Goal: Task Accomplishment & Management: Manage account settings

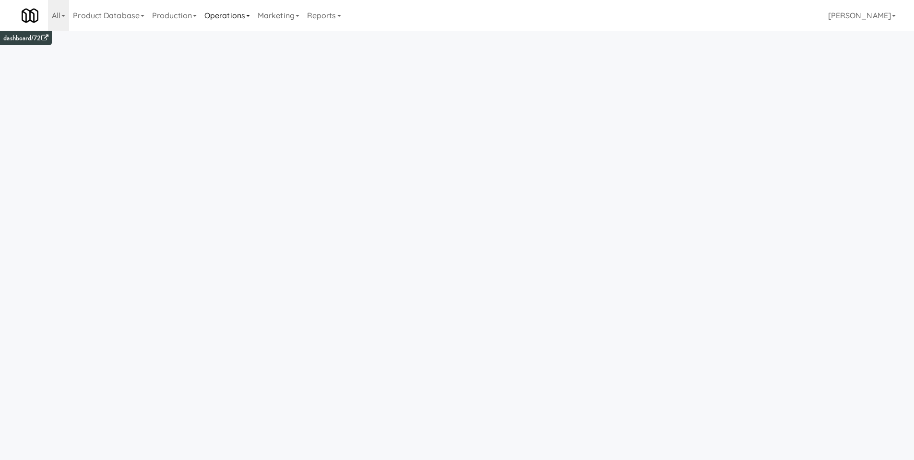
click at [241, 16] on link "Operations" at bounding box center [227, 15] width 53 height 31
click at [345, 17] on link "Reports" at bounding box center [324, 15] width 42 height 31
click at [353, 78] on link "Payouts" at bounding box center [341, 75] width 77 height 17
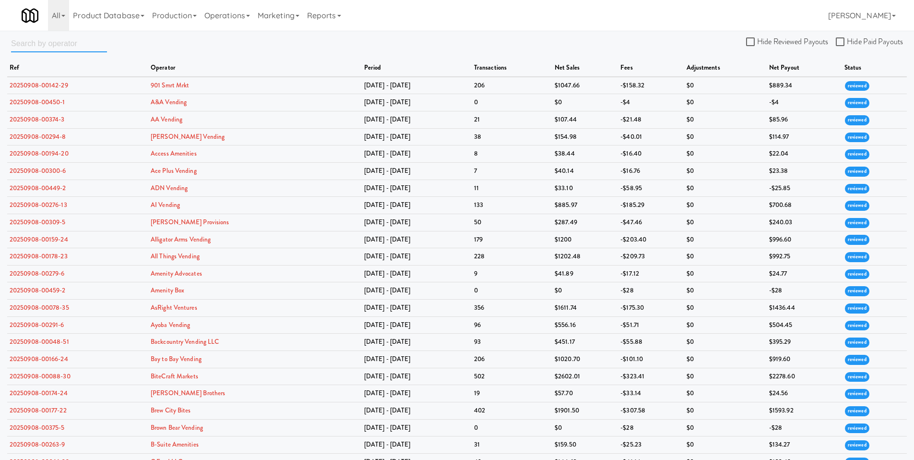
click at [40, 47] on input "text" at bounding box center [59, 44] width 96 height 18
type input "preferred"
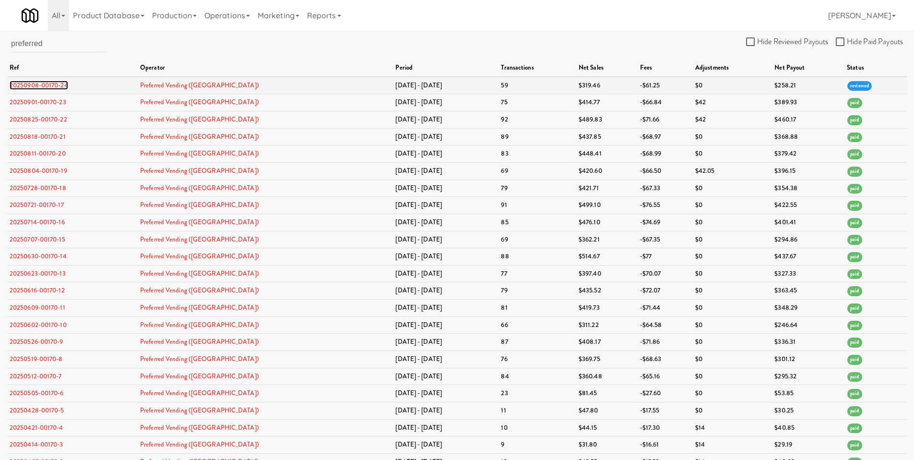
click at [38, 85] on link "20250908-00170-24" at bounding box center [39, 85] width 59 height 9
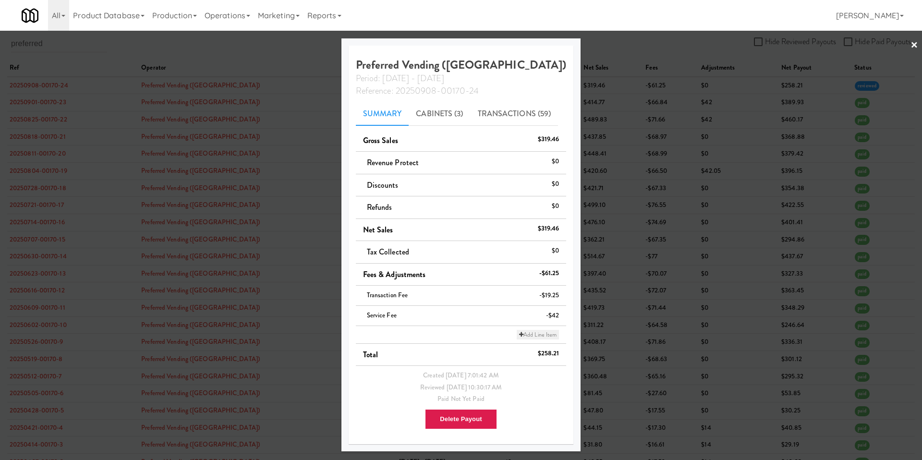
click at [519, 338] on link "Add Line Item" at bounding box center [538, 335] width 42 height 10
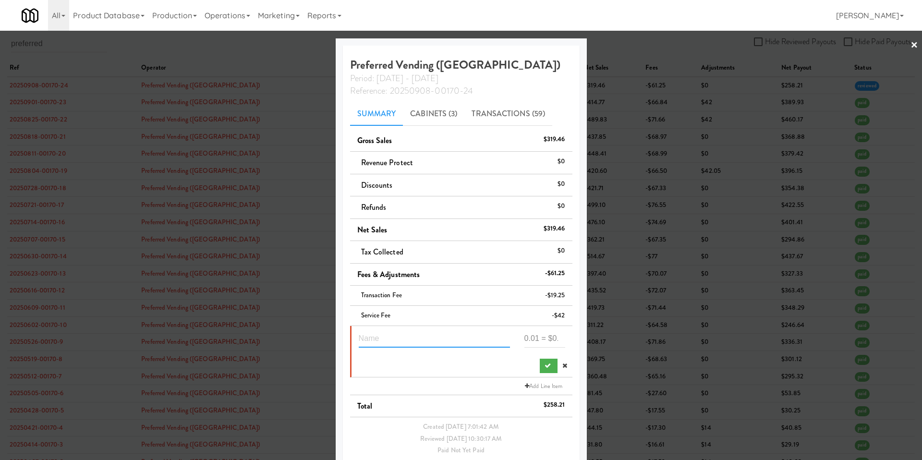
click at [375, 341] on input "text" at bounding box center [434, 339] width 151 height 18
type input "price difference"
type input "1.25"
click at [540, 361] on button "submit" at bounding box center [549, 366] width 18 height 14
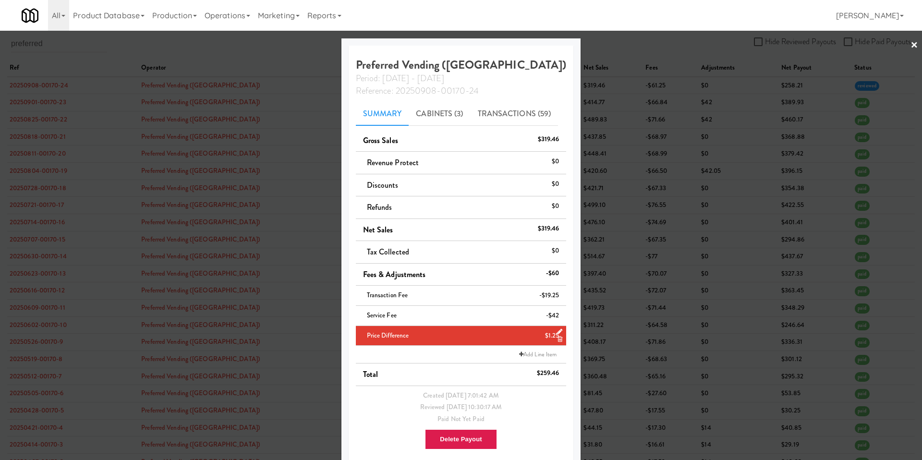
click at [910, 48] on link "×" at bounding box center [914, 46] width 8 height 30
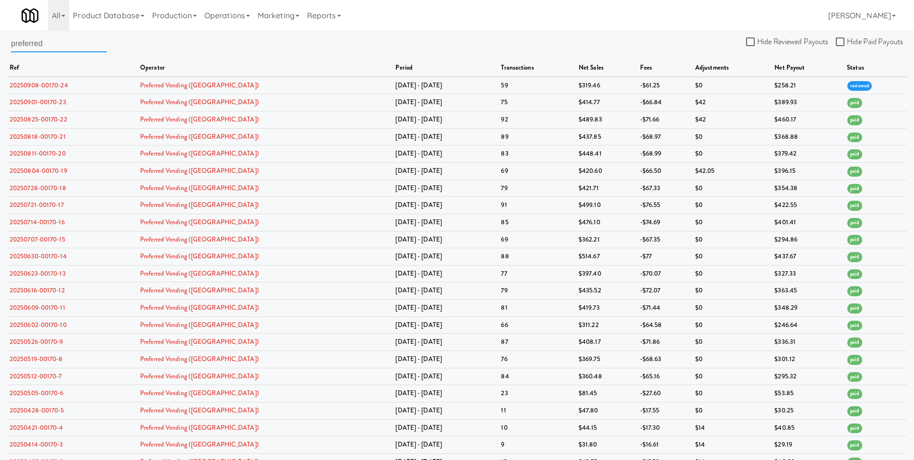
click at [54, 45] on input "preferred" at bounding box center [59, 44] width 96 height 18
drag, startPoint x: 30, startPoint y: 47, endPoint x: -18, endPoint y: 44, distance: 48.6
click at [0, 44] on html "Okay Okay Select date: previous 2025-Sep next Su Mo Tu We Th Fr Sa 31 1 2 3 4 5…" at bounding box center [457, 230] width 914 height 460
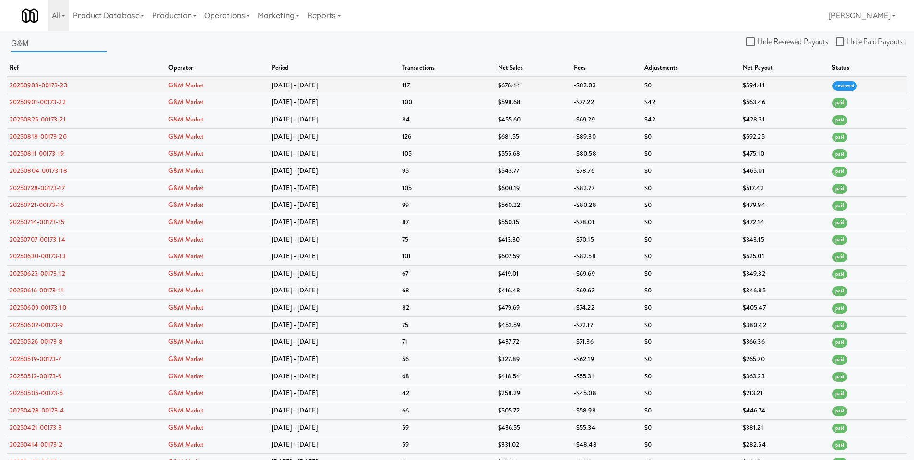
type input "G&M"
click at [41, 89] on link "20250908-00173-23" at bounding box center [39, 85] width 58 height 9
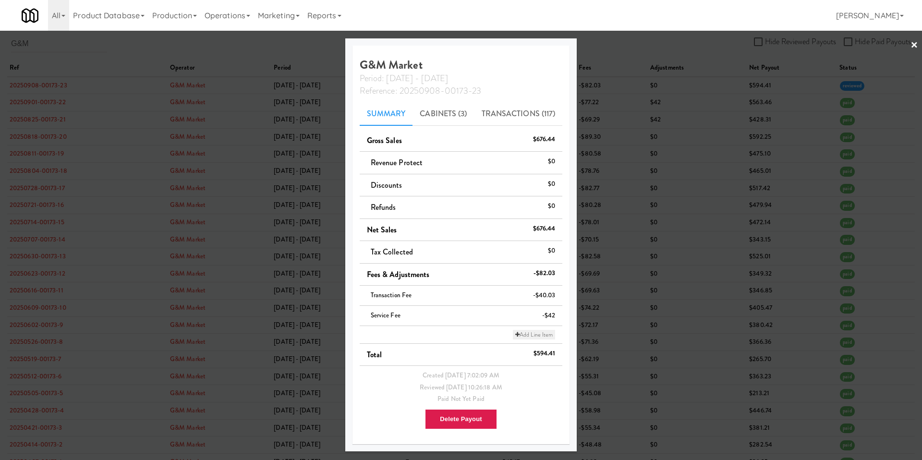
click at [518, 336] on link "Add Line Item" at bounding box center [534, 335] width 42 height 10
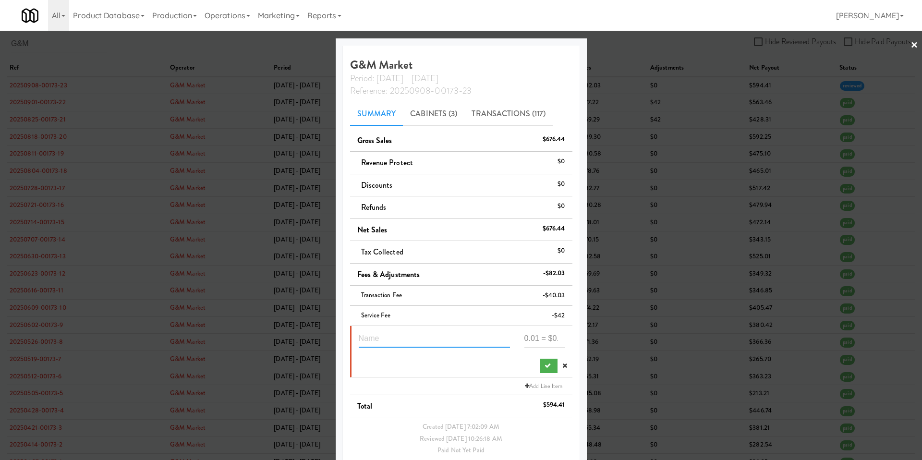
click at [385, 332] on input "text" at bounding box center [434, 339] width 151 height 18
type input "data service fee refund"
type input "69.35"
click at [544, 368] on icon "submit" at bounding box center [547, 365] width 6 height 6
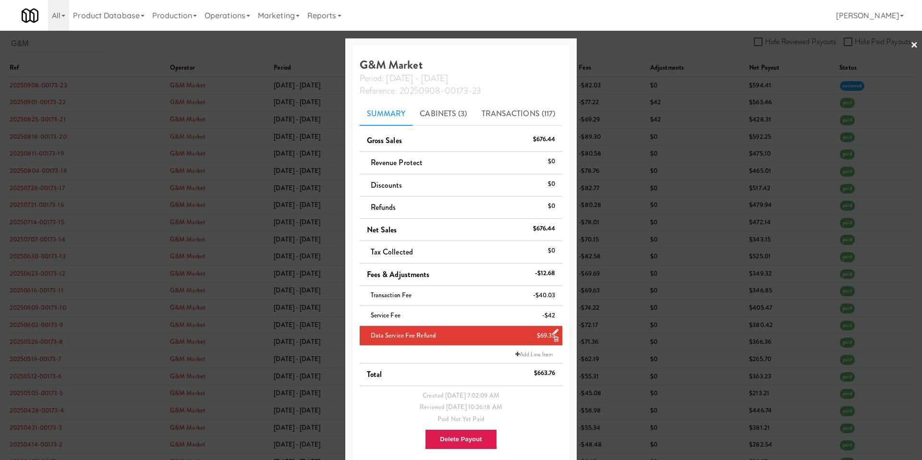
click at [911, 44] on div at bounding box center [461, 230] width 922 height 460
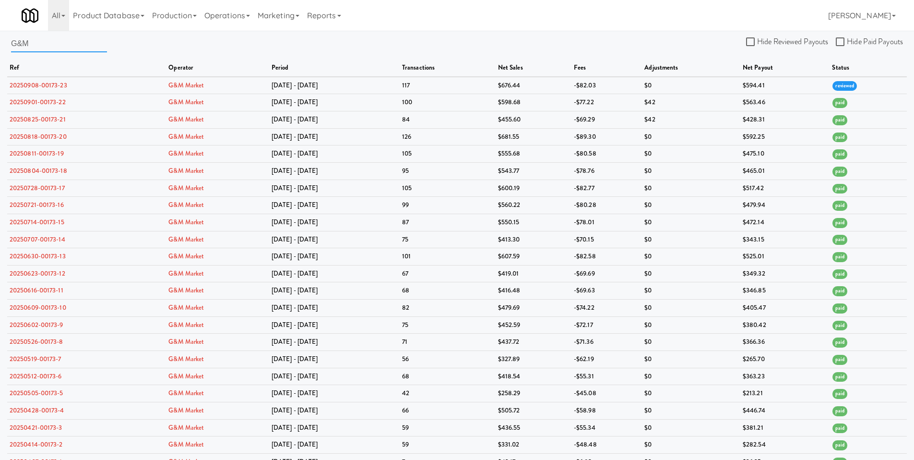
drag, startPoint x: 47, startPoint y: 46, endPoint x: -4, endPoint y: 40, distance: 51.2
click at [0, 40] on html "Okay Okay Select date: previous 2025-Sep next Su Mo Tu We Th Fr Sa 31 1 2 3 4 5…" at bounding box center [457, 230] width 914 height 460
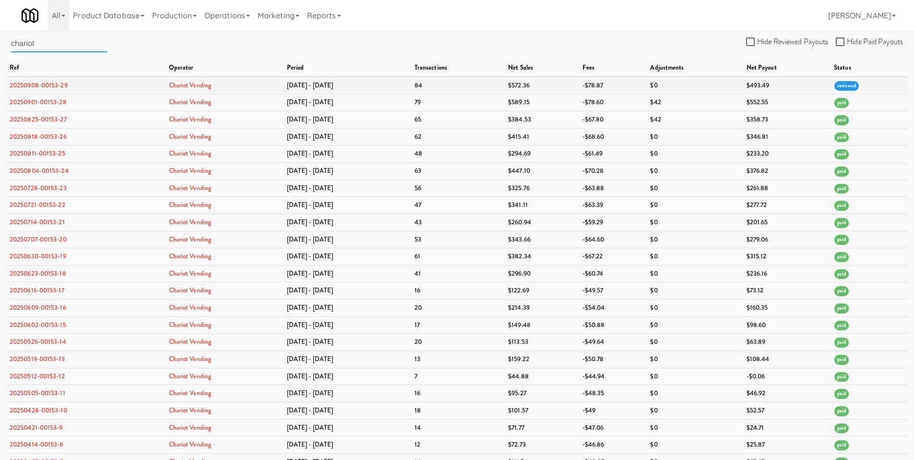
type input "chariot"
click at [50, 85] on link "20250908-00153-29" at bounding box center [39, 85] width 58 height 9
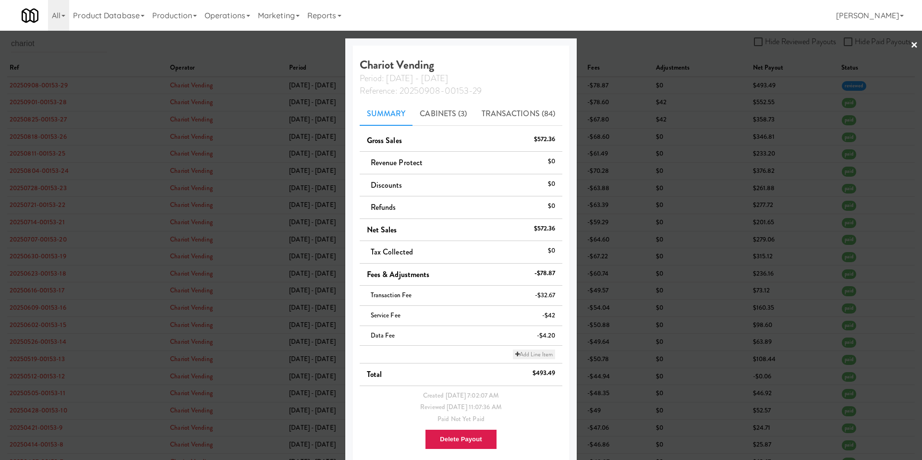
click at [513, 355] on link "Add Line Item" at bounding box center [534, 354] width 42 height 10
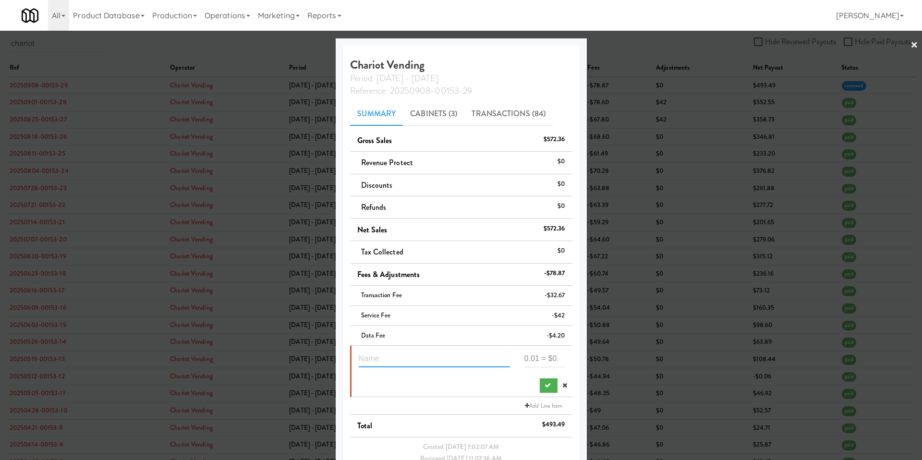
click at [386, 357] on input "text" at bounding box center [434, 358] width 151 height 18
type input "pending & failed refund"
click at [529, 362] on input "number" at bounding box center [544, 358] width 41 height 18
type input "42.54"
click at [544, 384] on icon "submit" at bounding box center [547, 385] width 6 height 6
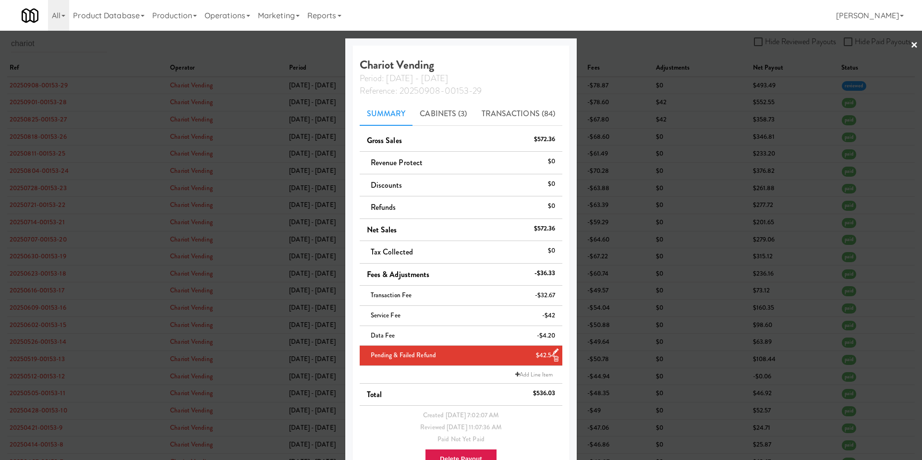
click at [910, 42] on link "×" at bounding box center [914, 46] width 8 height 30
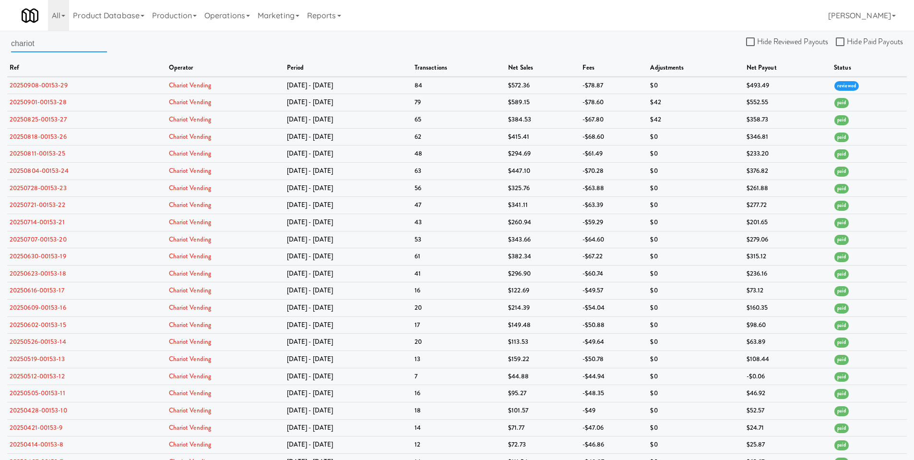
drag, startPoint x: 49, startPoint y: 43, endPoint x: -21, endPoint y: 41, distance: 69.6
click at [0, 41] on html "Okay Okay Select date: previous 2025-Sep next Su Mo Tu We Th Fr Sa 31 1 2 3 4 5…" at bounding box center [457, 230] width 914 height 460
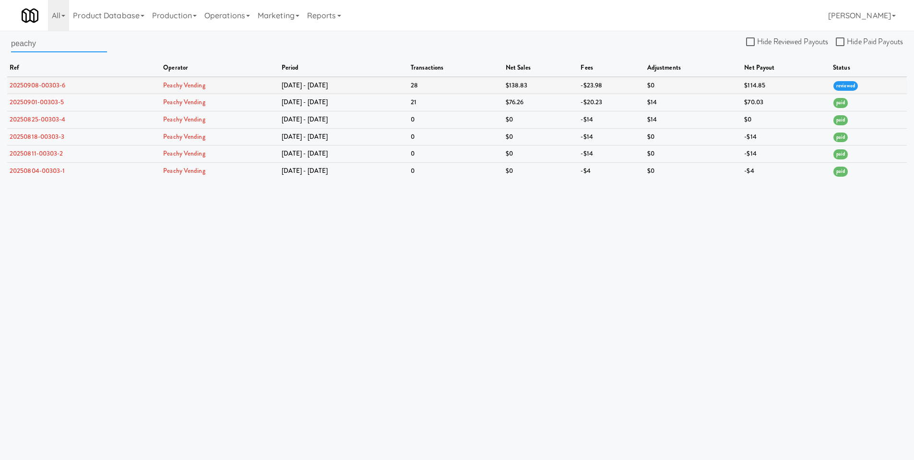
type input "peachy"
click at [55, 87] on link "20250908-00303-6" at bounding box center [38, 85] width 56 height 9
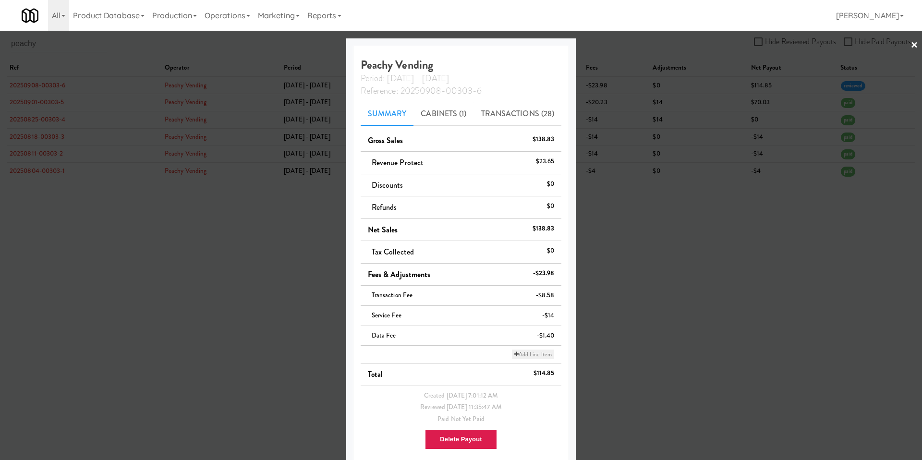
click at [517, 355] on link "Add Line Item" at bounding box center [533, 354] width 42 height 10
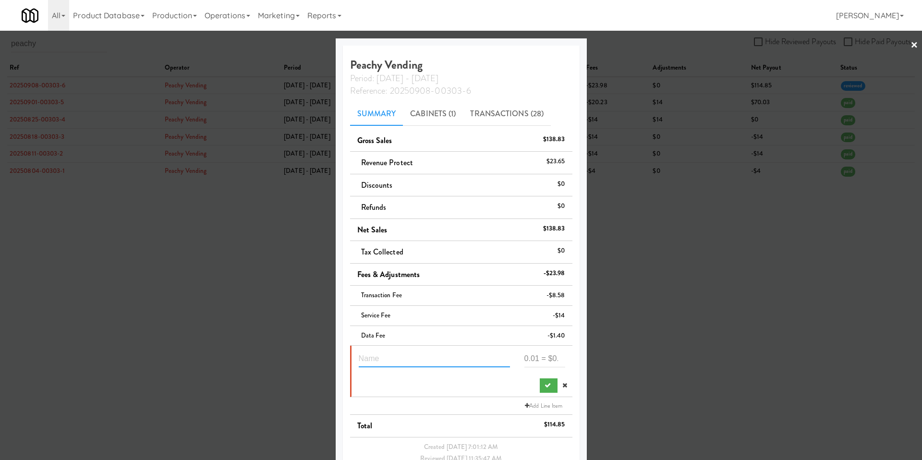
click at [437, 352] on input "text" at bounding box center [434, 358] width 151 height 18
type input "refund"
type input "32"
click at [544, 388] on icon "submit" at bounding box center [547, 385] width 6 height 6
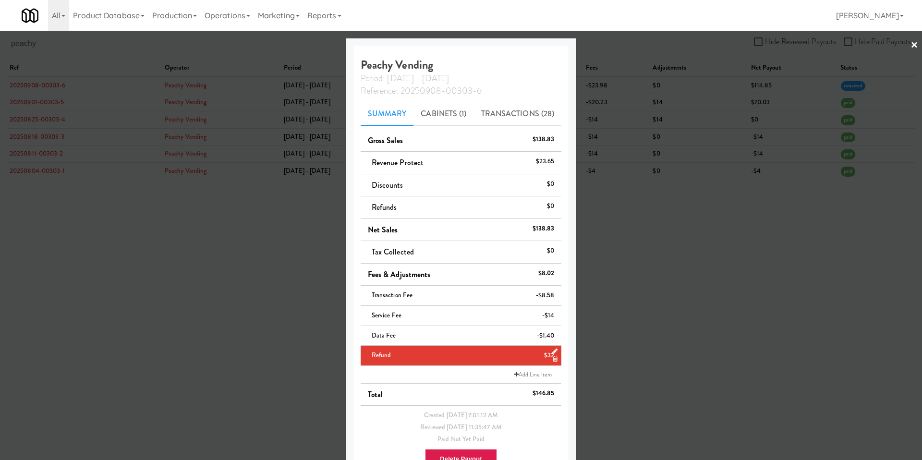
click at [910, 48] on link "×" at bounding box center [914, 46] width 8 height 30
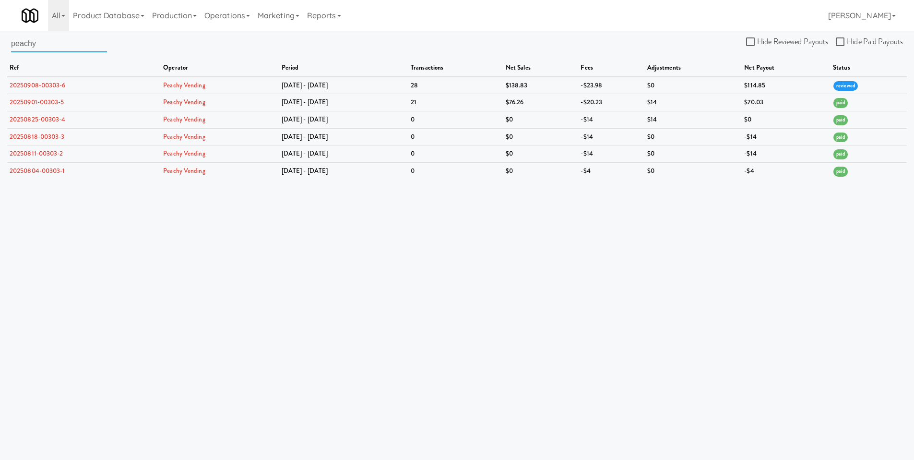
click at [31, 48] on input "peachy" at bounding box center [59, 44] width 96 height 18
click at [50, 45] on input "peachy" at bounding box center [59, 44] width 96 height 18
type input "p"
type input "rad vending"
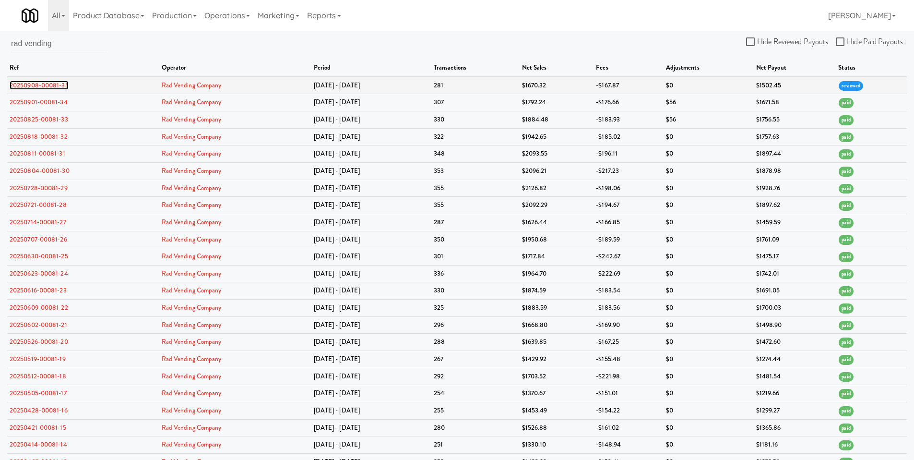
click at [39, 84] on link "20250908-00081-35" at bounding box center [39, 85] width 59 height 9
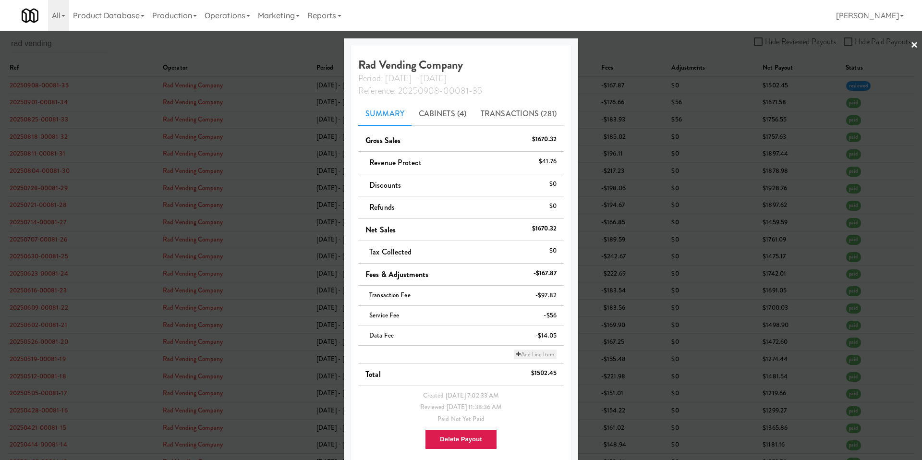
click at [516, 355] on link "Add Line Item" at bounding box center [535, 354] width 42 height 10
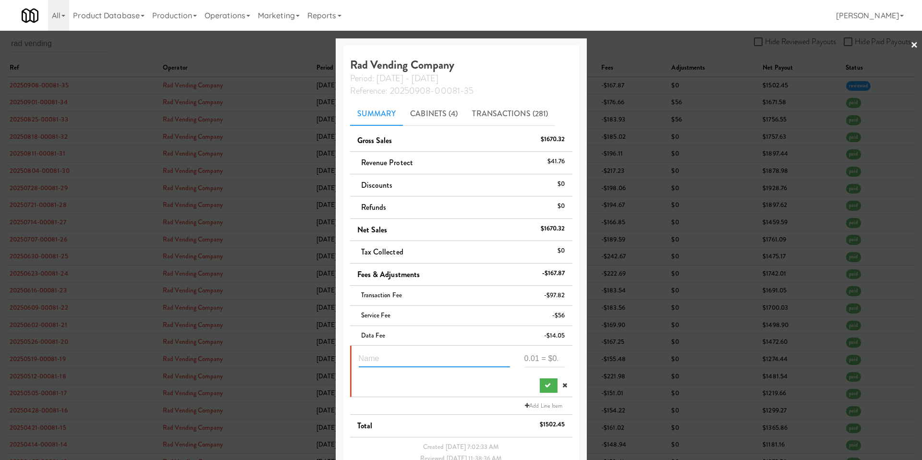
click at [370, 357] on input "text" at bounding box center [434, 358] width 151 height 18
type input "r"
type input "refund"
type input "18.24"
click at [540, 390] on button "submit" at bounding box center [549, 385] width 18 height 14
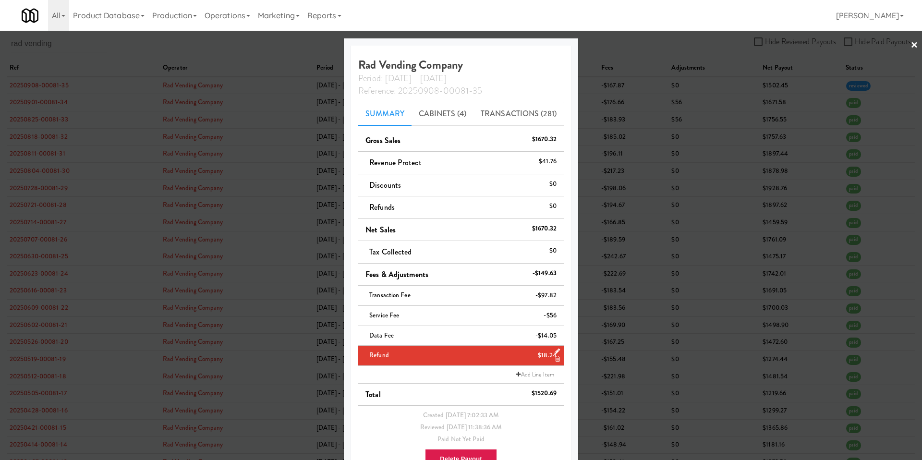
click at [911, 50] on div at bounding box center [461, 230] width 922 height 460
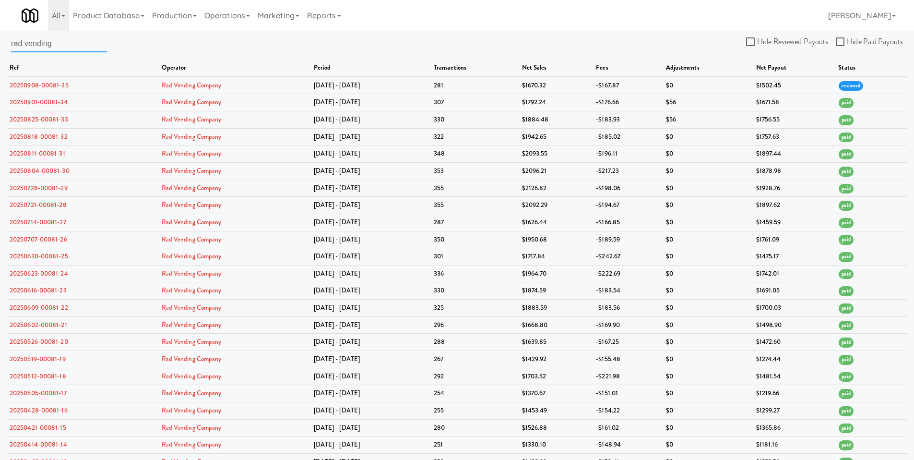
click at [40, 41] on input "rad vending" at bounding box center [59, 44] width 96 height 18
drag, startPoint x: 68, startPoint y: 44, endPoint x: -20, endPoint y: 41, distance: 87.4
click at [0, 41] on html "Okay Okay Select date: previous 2025-Sep next Su Mo Tu We Th Fr Sa 31 1 2 3 4 5…" at bounding box center [457, 230] width 914 height 460
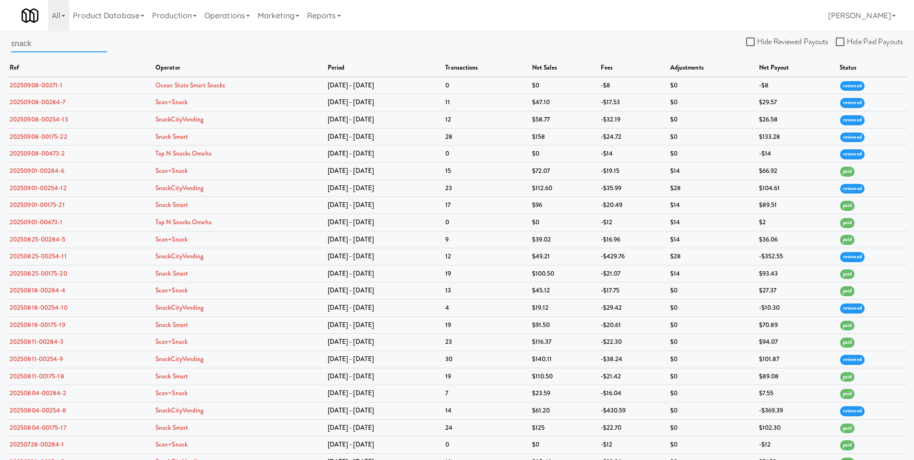
click at [57, 43] on input "snack" at bounding box center [59, 44] width 96 height 18
type input "snack smart"
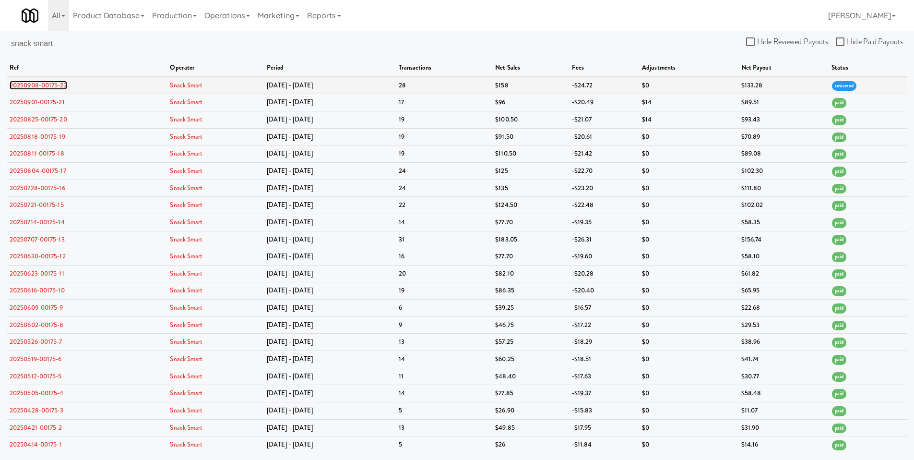
click at [44, 86] on link "20250908-00175-22" at bounding box center [39, 85] width 58 height 9
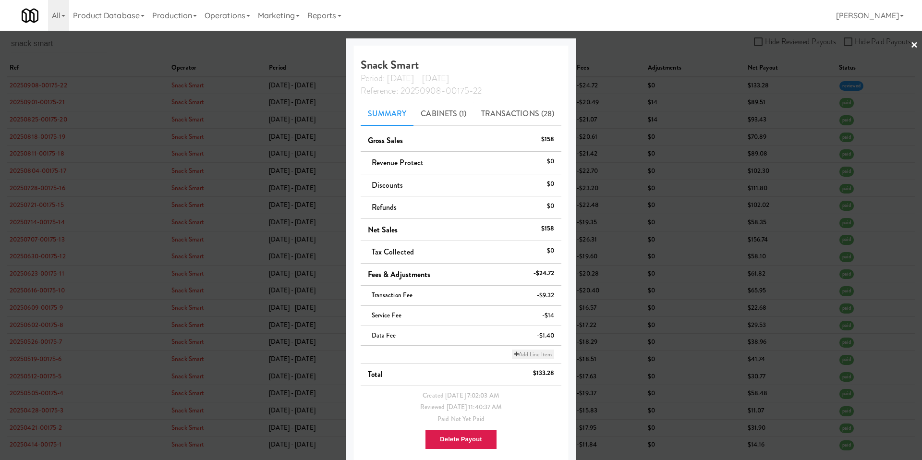
click at [514, 355] on icon at bounding box center [516, 354] width 4 height 6
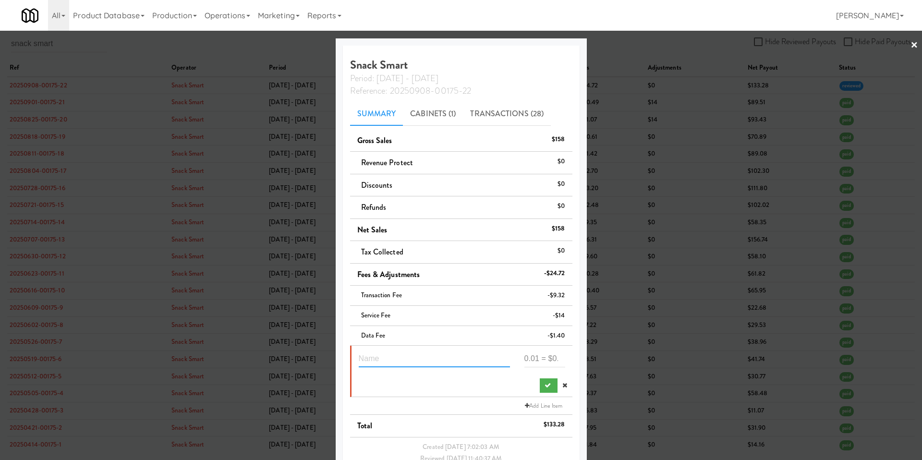
click at [395, 361] on input "text" at bounding box center [434, 358] width 151 height 18
type input "missed inventory discrepancies"
type input "53.85"
click at [540, 391] on button "submit" at bounding box center [549, 385] width 18 height 14
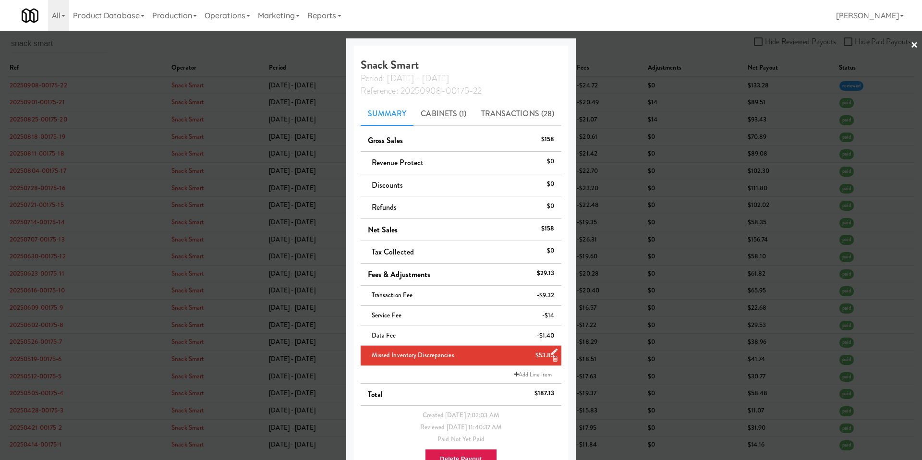
click at [911, 51] on div at bounding box center [461, 230] width 922 height 460
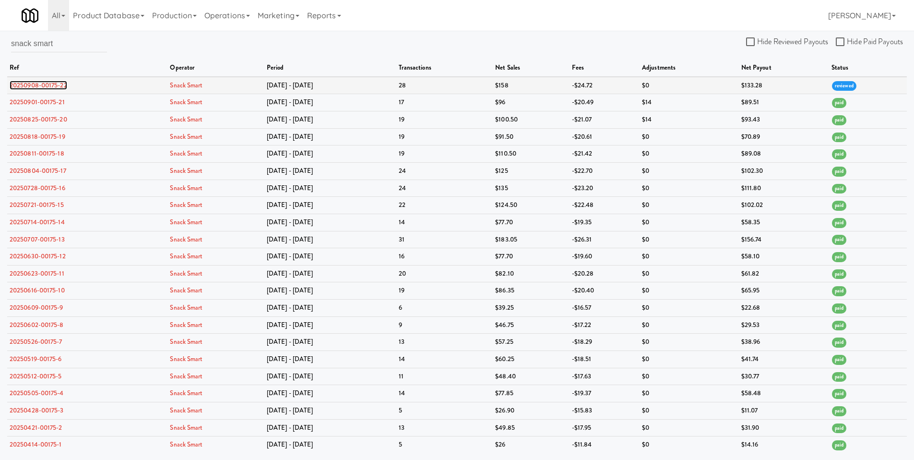
click at [43, 86] on link "20250908-00175-22" at bounding box center [39, 85] width 58 height 9
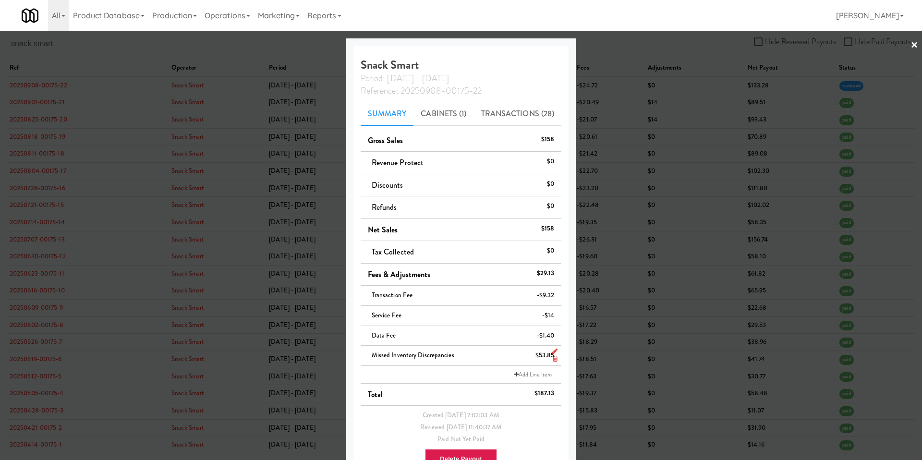
click at [553, 360] on icon at bounding box center [555, 359] width 5 height 6
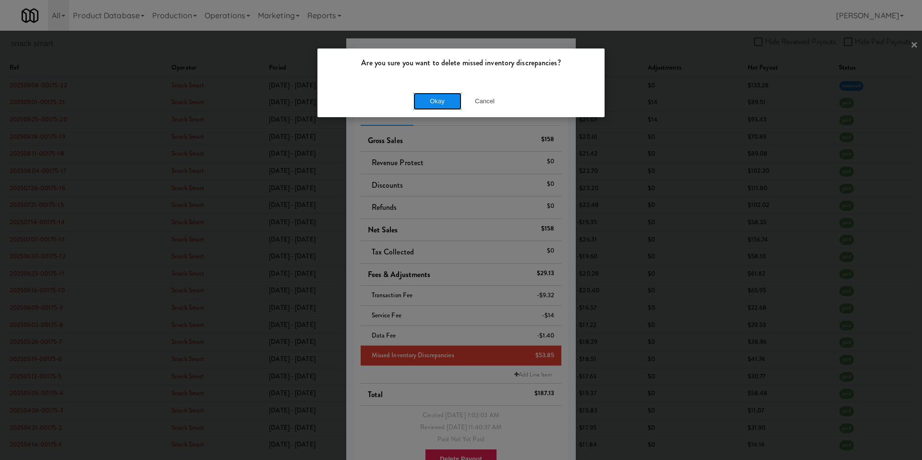
click at [441, 105] on button "Okay" at bounding box center [437, 101] width 48 height 17
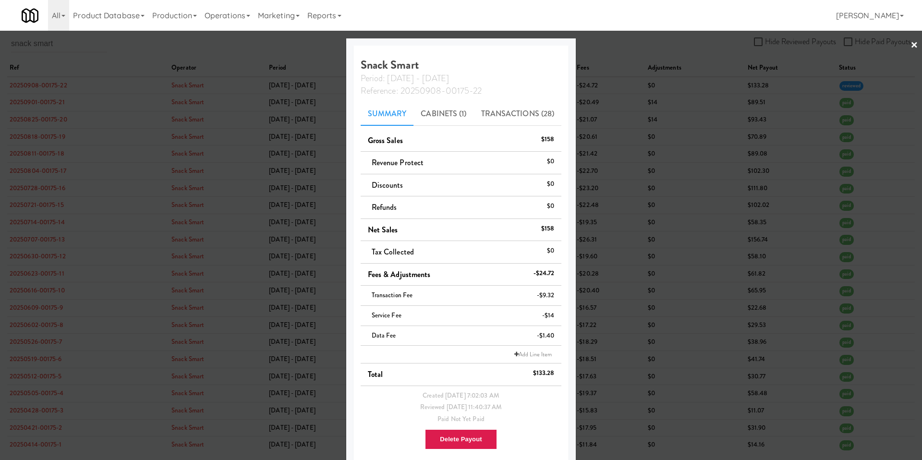
drag, startPoint x: 899, startPoint y: 55, endPoint x: 903, endPoint y: 49, distance: 7.9
click at [899, 55] on div at bounding box center [461, 230] width 922 height 460
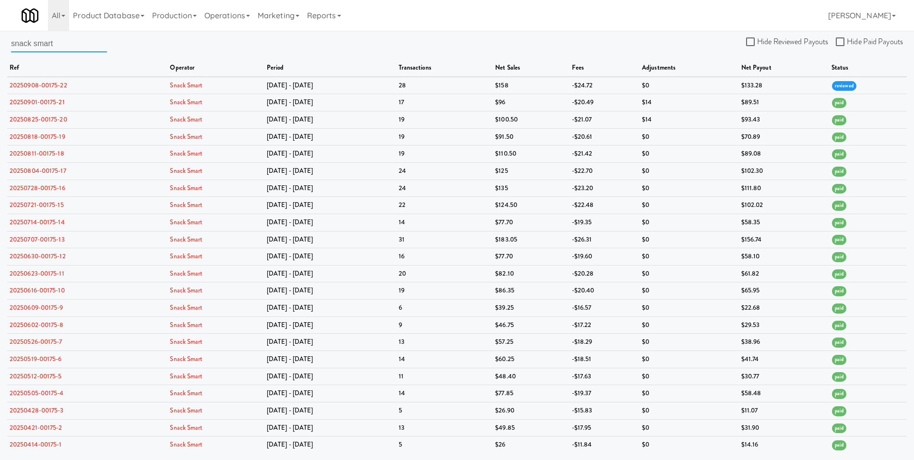
drag, startPoint x: 69, startPoint y: 50, endPoint x: -20, endPoint y: 50, distance: 88.3
click at [0, 50] on html "Are you sure you want to delete missed inventory discrepancies? Okay Cancel Oka…" at bounding box center [457, 230] width 914 height 460
type input "s"
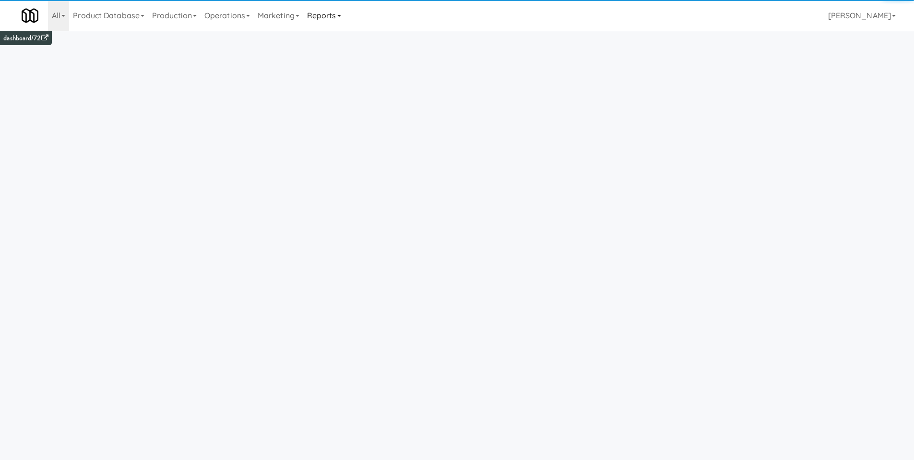
click at [325, 13] on link "Reports" at bounding box center [324, 15] width 42 height 31
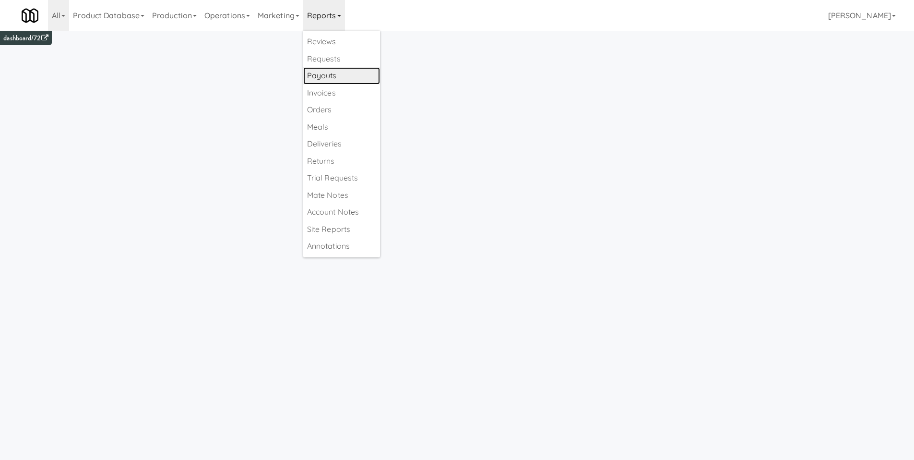
click at [346, 76] on link "Payouts" at bounding box center [341, 75] width 77 height 17
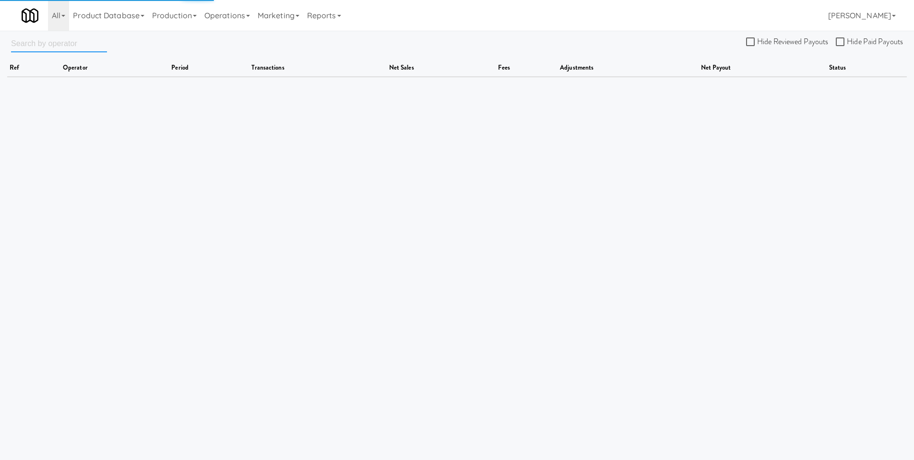
click at [53, 47] on input "text" at bounding box center [59, 44] width 96 height 18
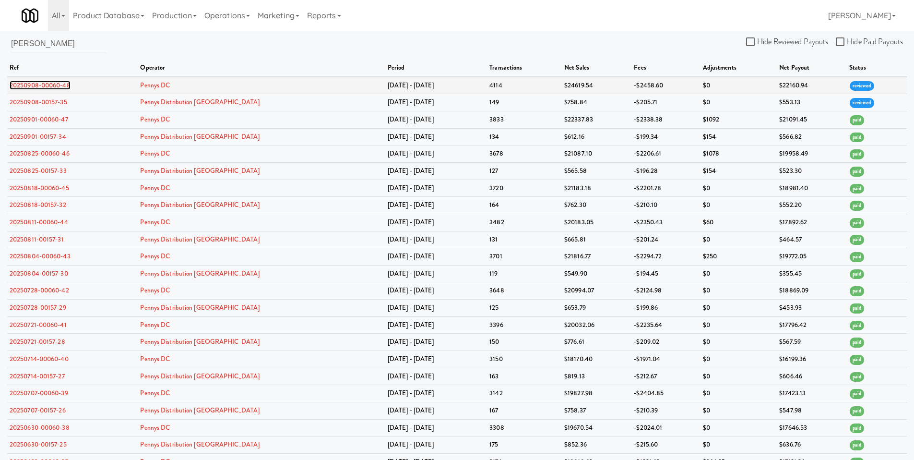
click at [51, 89] on link "20250908-00060-48" at bounding box center [40, 85] width 61 height 9
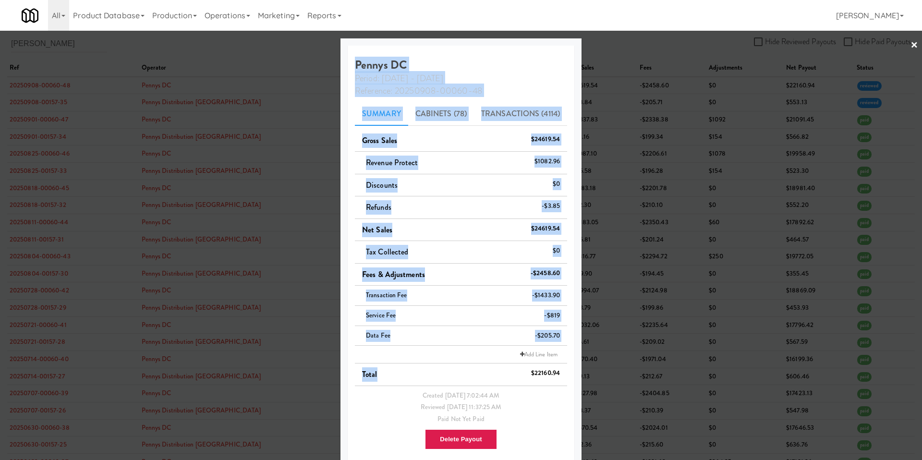
drag, startPoint x: 353, startPoint y: 64, endPoint x: 558, endPoint y: 381, distance: 377.6
click at [557, 375] on div "Pennys DC Period: Sep 1 - Sep 7 Reference: 20250908-00060-48 Summary Cabinets (…" at bounding box center [461, 255] width 227 height 419
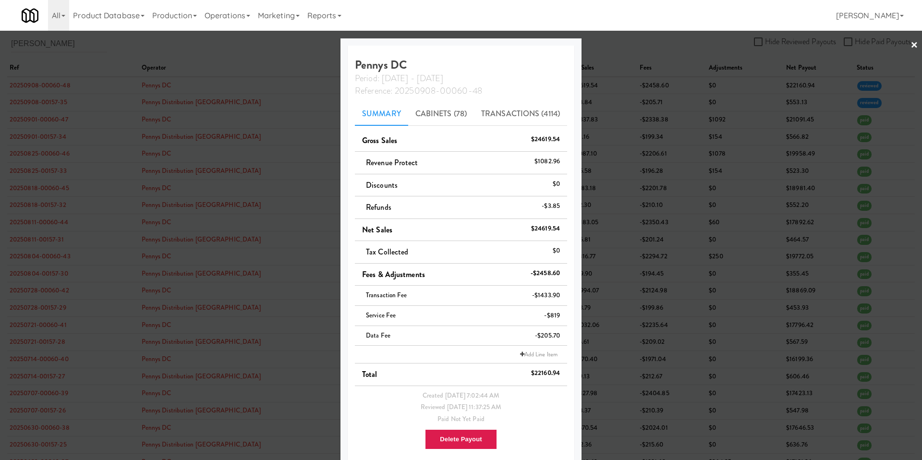
click at [558, 388] on li "Created Sep 9, 2025 7:02:44 AM Reviewed Sep 9, 2025 11:37:25 AM Paid Not Yet Pa…" at bounding box center [461, 421] width 212 height 71
click at [759, 223] on div at bounding box center [461, 230] width 922 height 460
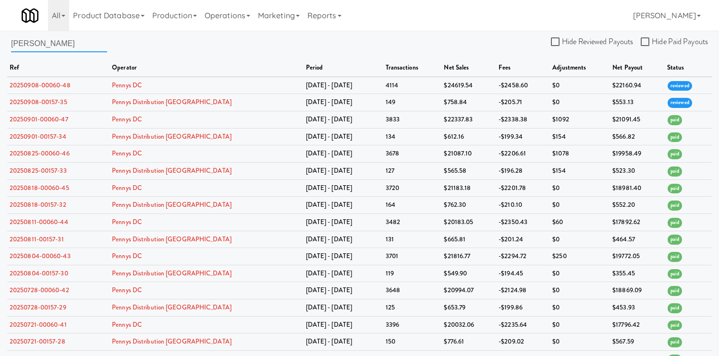
click at [57, 46] on input "penny" at bounding box center [59, 44] width 96 height 18
type input "p"
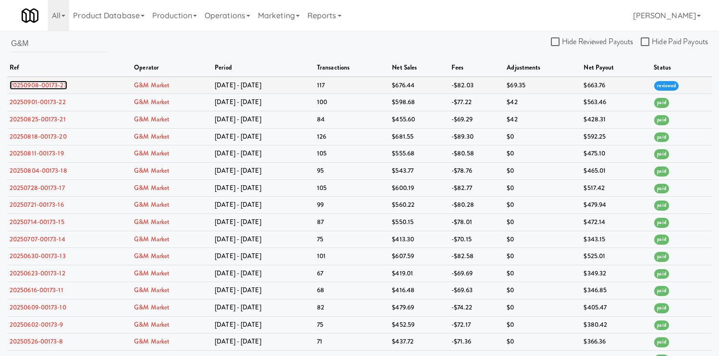
click at [44, 81] on link "20250908-00173-23" at bounding box center [39, 85] width 58 height 9
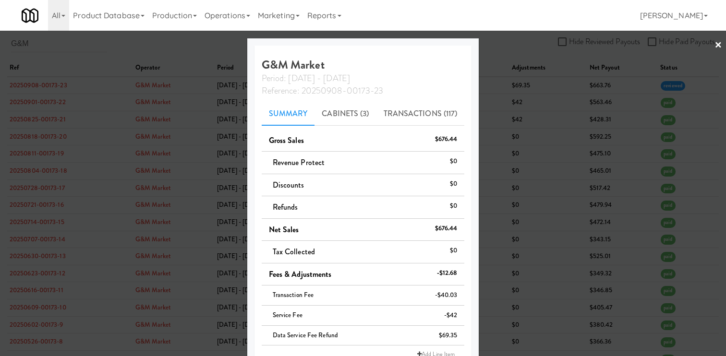
click at [544, 127] on div at bounding box center [363, 178] width 726 height 356
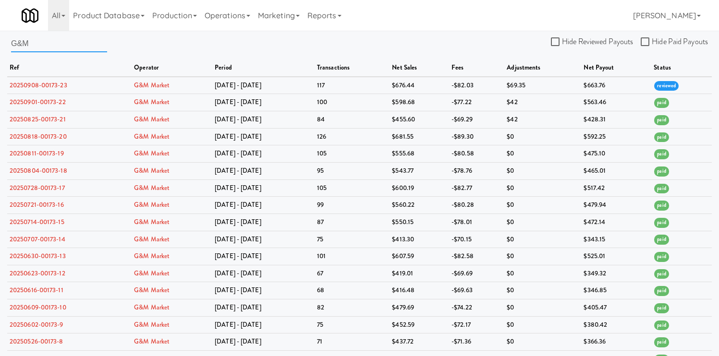
drag, startPoint x: 38, startPoint y: 45, endPoint x: -6, endPoint y: 42, distance: 44.3
click at [0, 42] on html "Okay Okay Select date: previous 2025-Sep next Su Mo Tu We Th Fr Sa 31 1 2 3 4 5…" at bounding box center [359, 178] width 719 height 356
type input "dumbo"
